Goal: Information Seeking & Learning: Learn about a topic

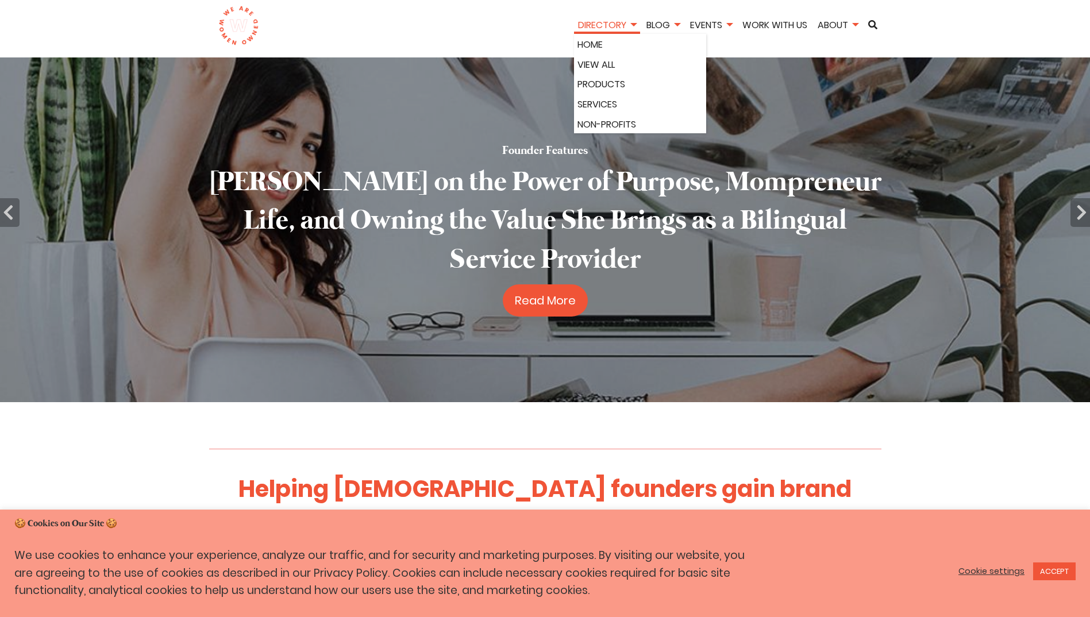
click at [599, 20] on link "Directory" at bounding box center [607, 24] width 66 height 13
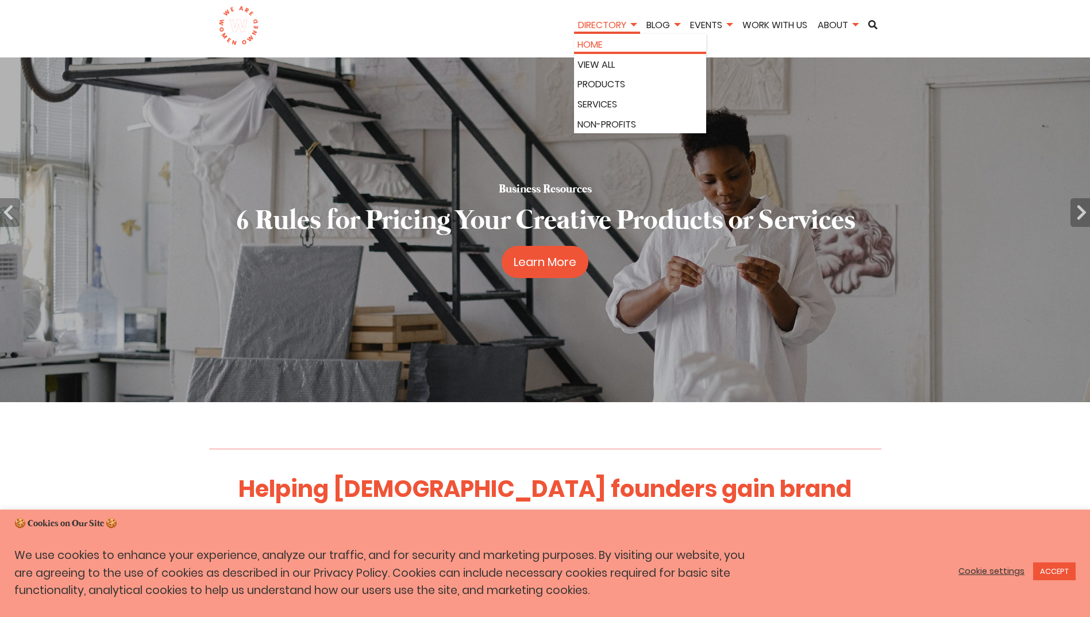
click at [597, 44] on link "Home" at bounding box center [639, 44] width 125 height 15
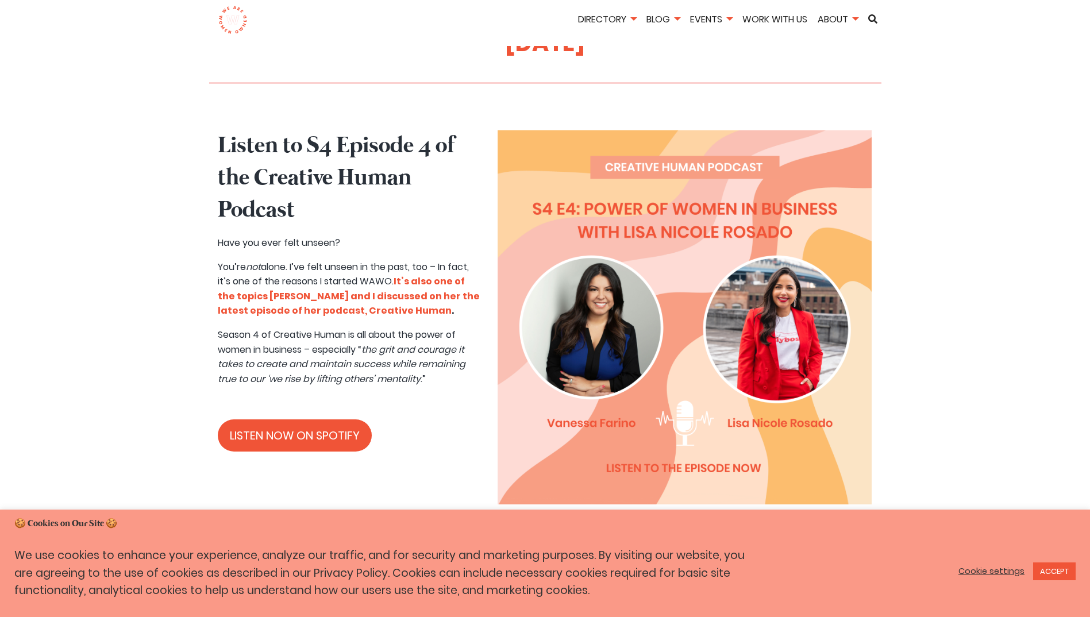
scroll to position [574, 0]
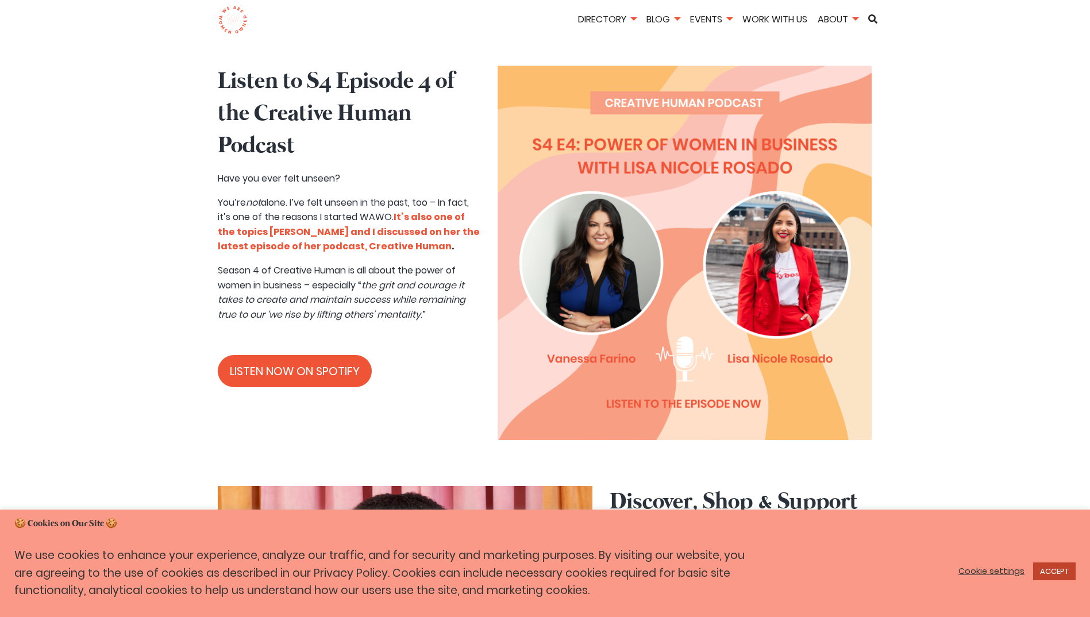
click at [1051, 574] on link "ACCEPT" at bounding box center [1054, 571] width 43 height 18
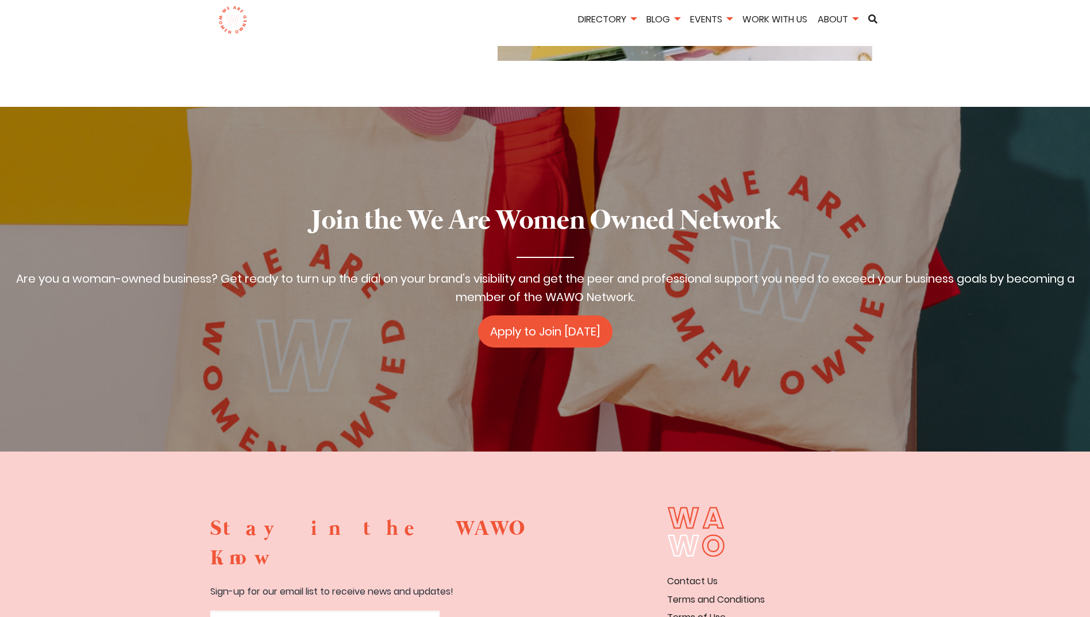
scroll to position [1764, 0]
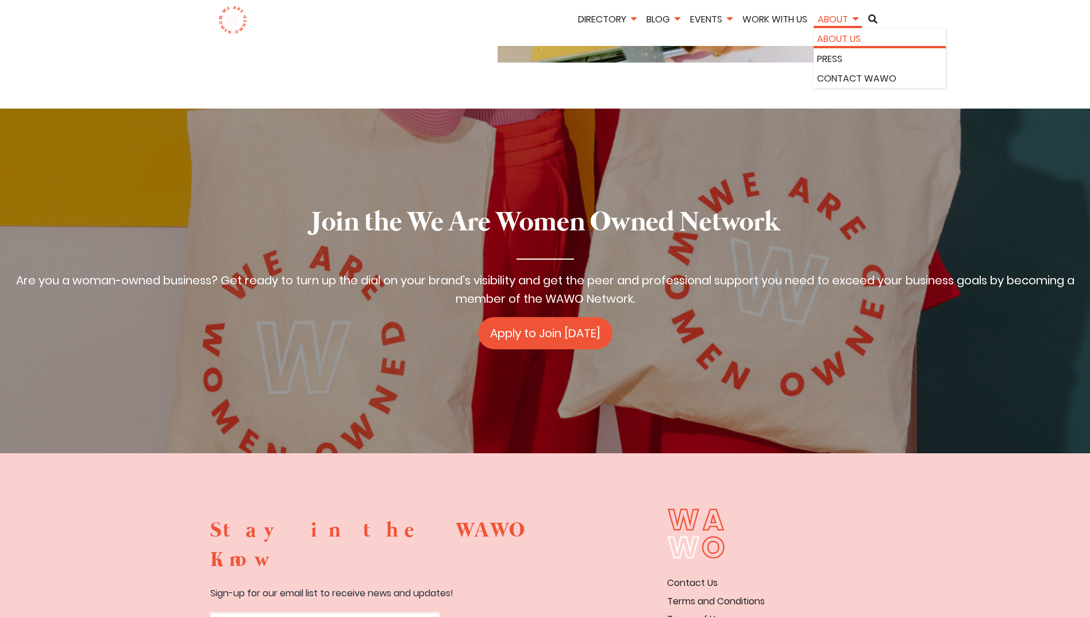
click at [834, 37] on link "About Us" at bounding box center [879, 39] width 125 height 15
click at [295, 11] on div "Directory Home View All Products Services Non-Profits Blog All Posts Business R…" at bounding box center [544, 23] width 689 height 46
click at [840, 40] on link "About Us" at bounding box center [879, 39] width 125 height 15
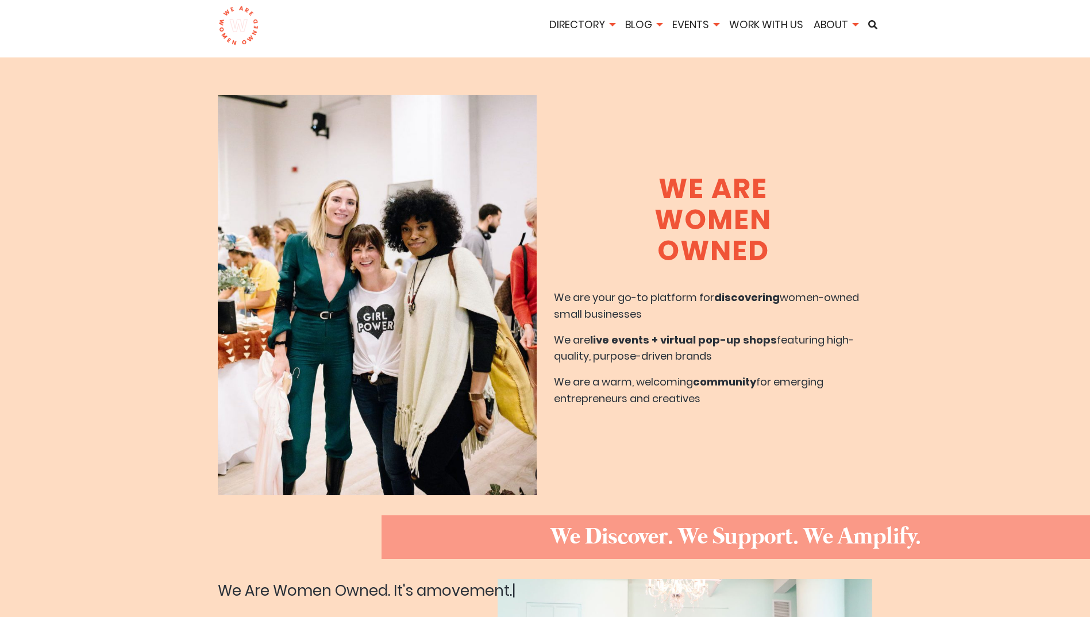
click at [292, 13] on div "Directory Home View All Products Services Non-Profits Blog All Posts Business R…" at bounding box center [544, 28] width 689 height 57
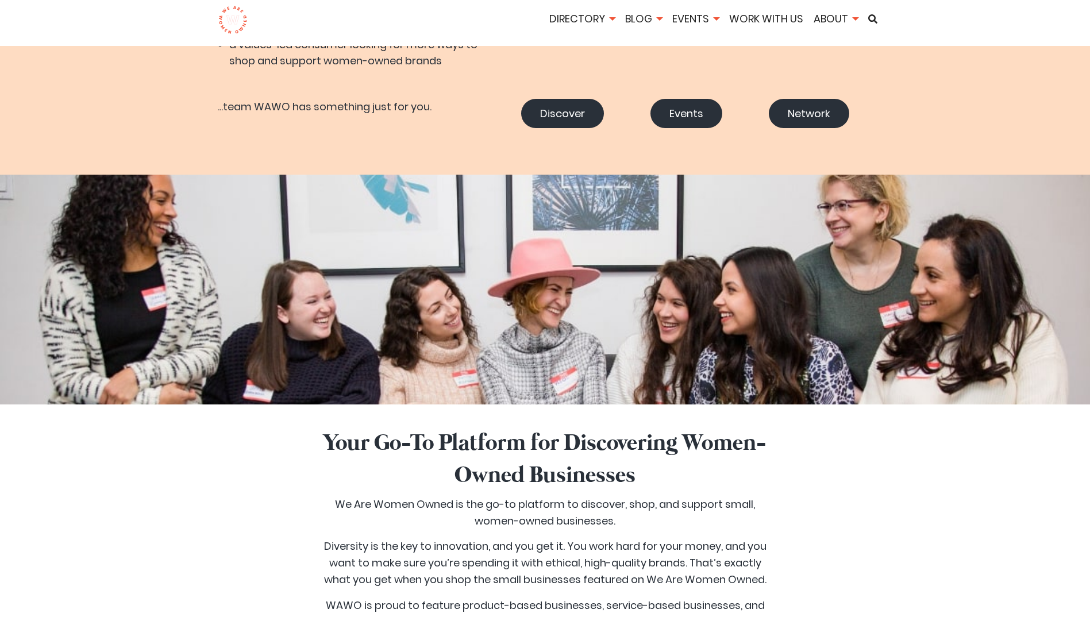
scroll to position [919, 0]
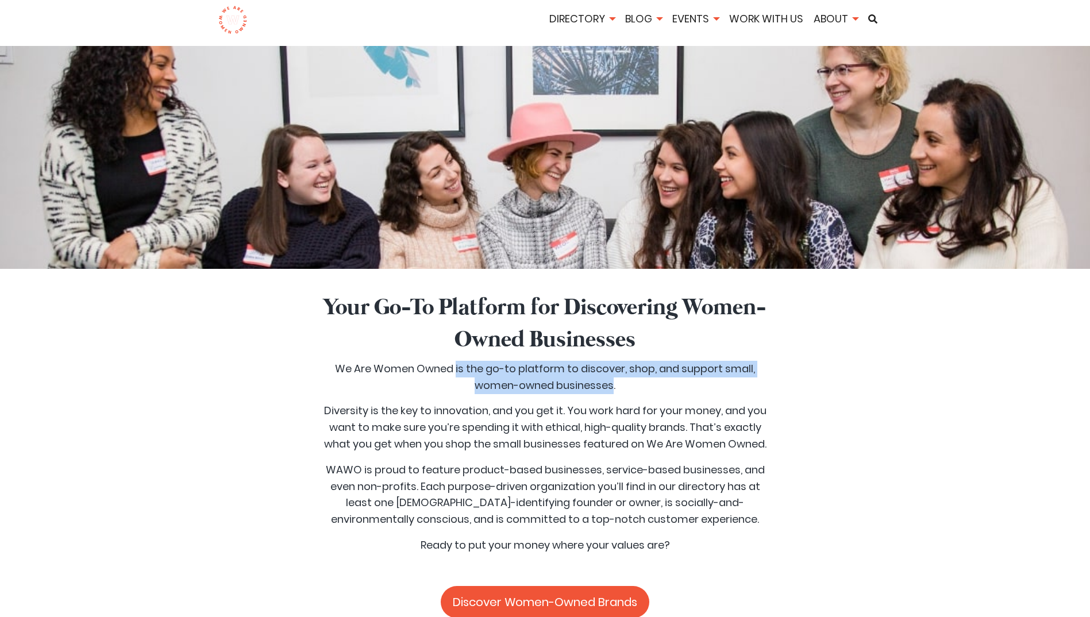
drag, startPoint x: 458, startPoint y: 368, endPoint x: 611, endPoint y: 381, distance: 153.3
click at [611, 381] on p "We Are Women Owned is the go-to platform to discover, shop, and support small, …" at bounding box center [544, 377] width 451 height 33
copy p "is the go-to platform to discover, shop, and support small, women-owned busines…"
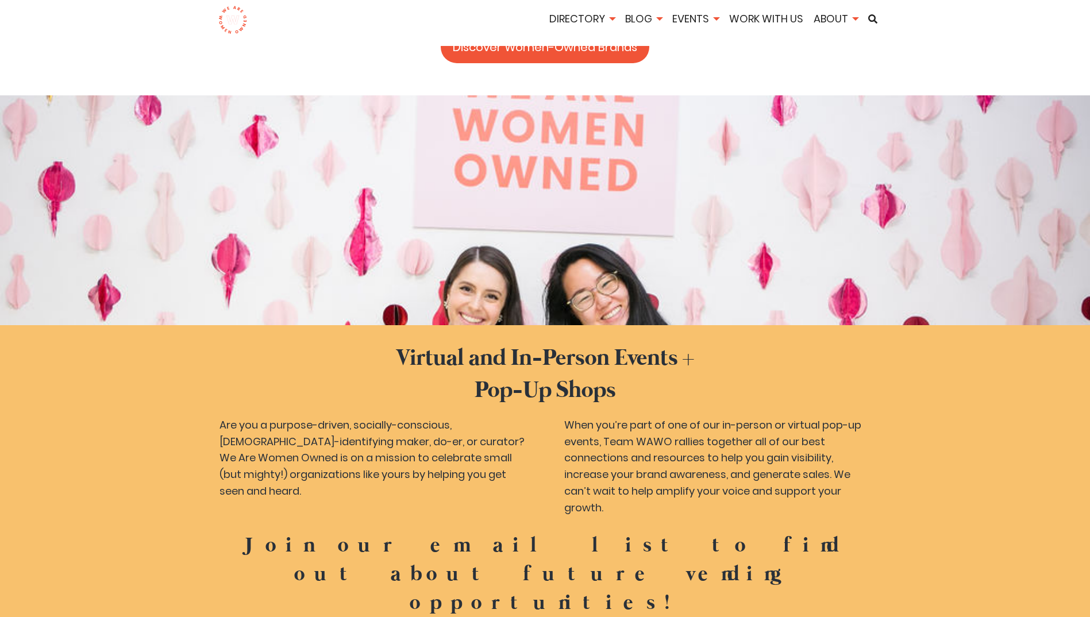
scroll to position [1608, 0]
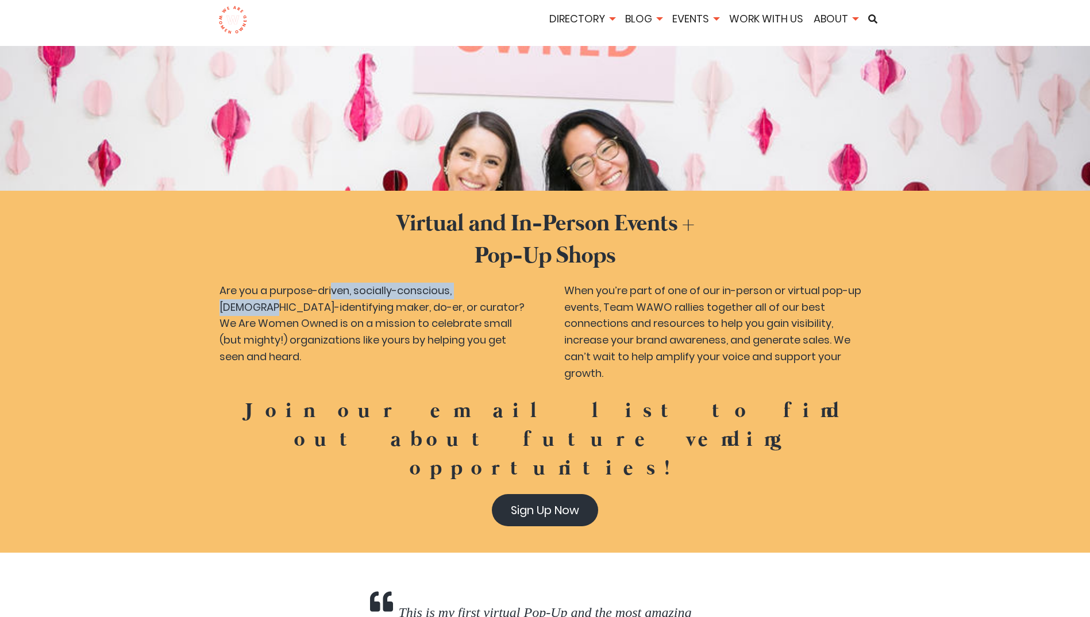
drag, startPoint x: 271, startPoint y: 293, endPoint x: 449, endPoint y: 286, distance: 178.8
click at [449, 286] on p "Are you a purpose-driven, socially-conscious, [DEMOGRAPHIC_DATA]-identifying ma…" at bounding box center [373, 332] width 324 height 99
copy p "purpose-driven, socially-conscious"
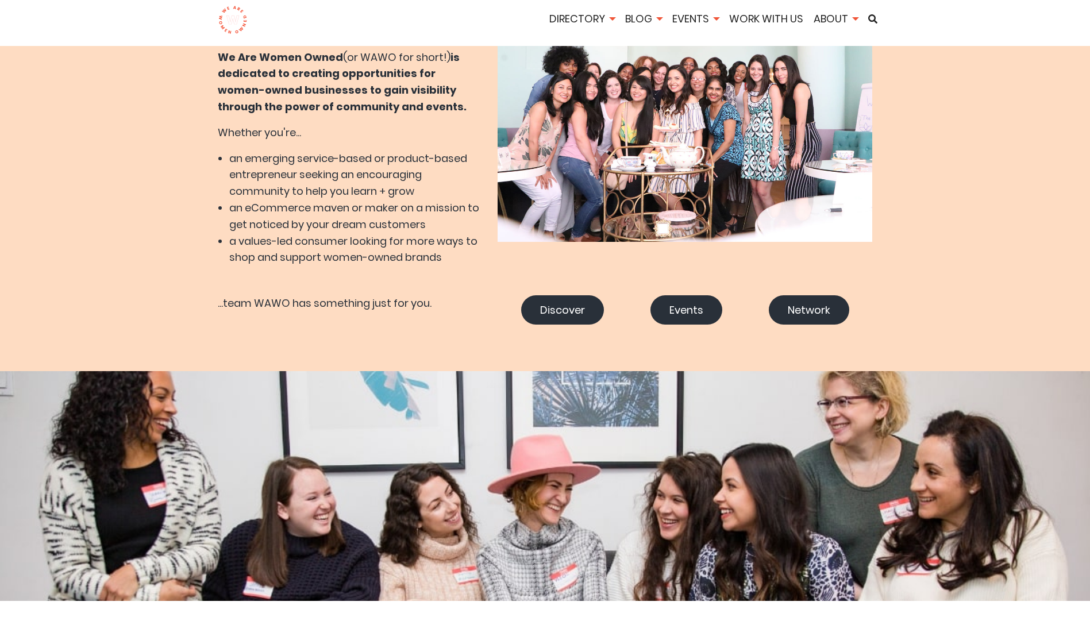
scroll to position [574, 0]
